Goal: Navigation & Orientation: Find specific page/section

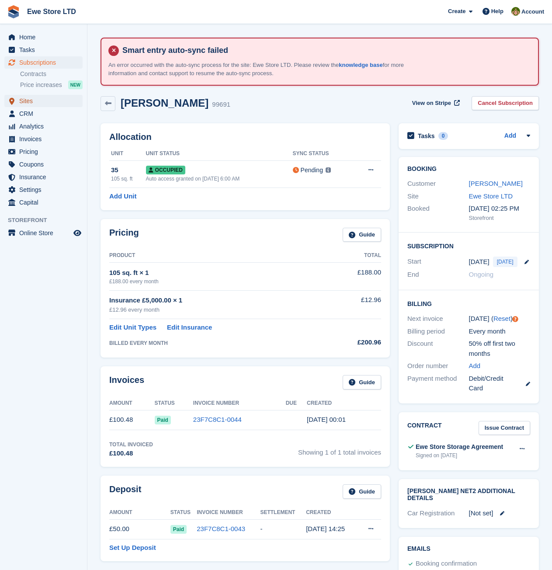
click at [38, 96] on span "Sites" at bounding box center [45, 101] width 52 height 12
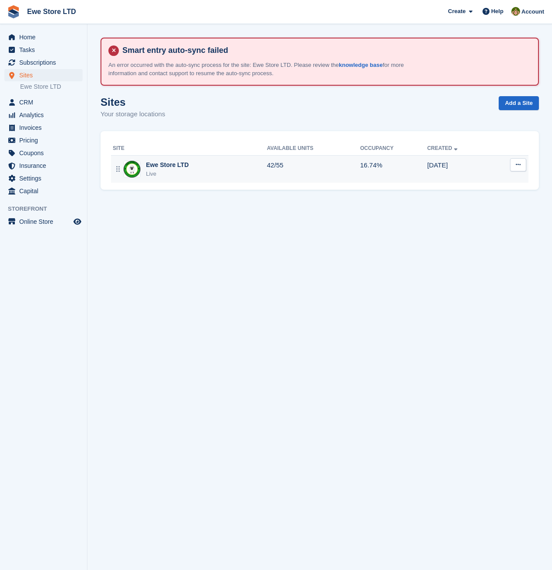
click at [232, 170] on div "Ewe Store LTD Live" at bounding box center [190, 169] width 154 height 18
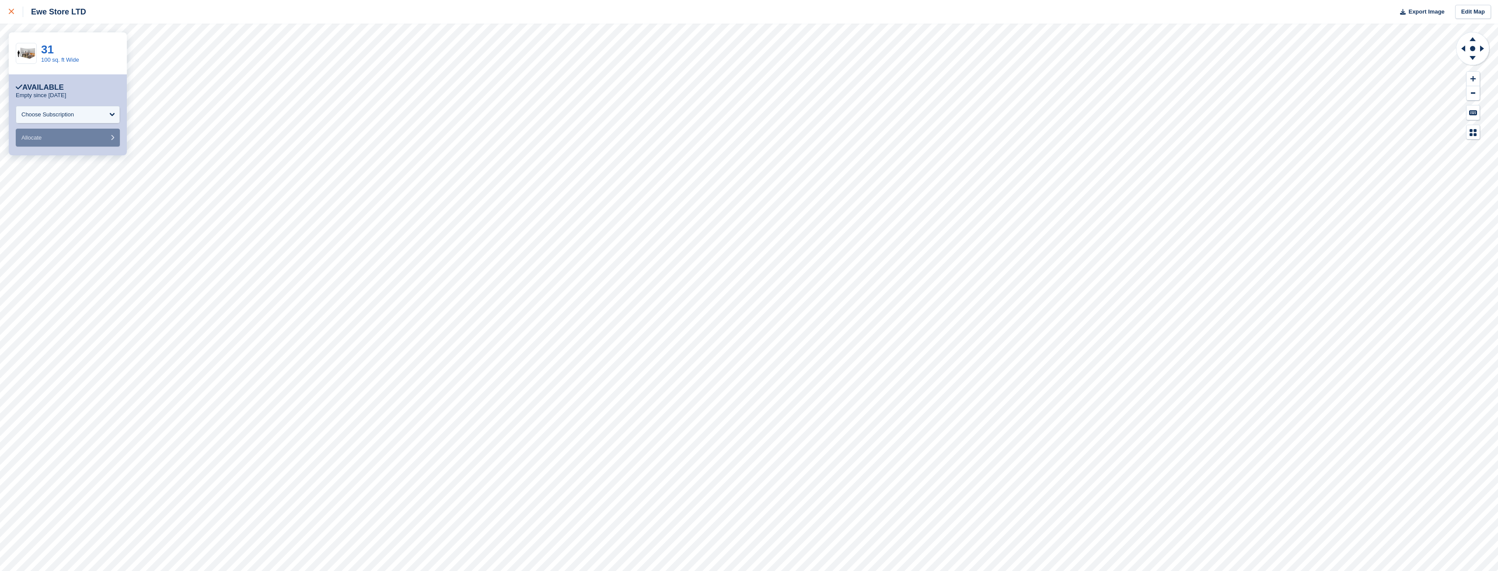
click at [14, 10] on icon at bounding box center [11, 11] width 5 height 5
